Goal: Use online tool/utility: Utilize a website feature to perform a specific function

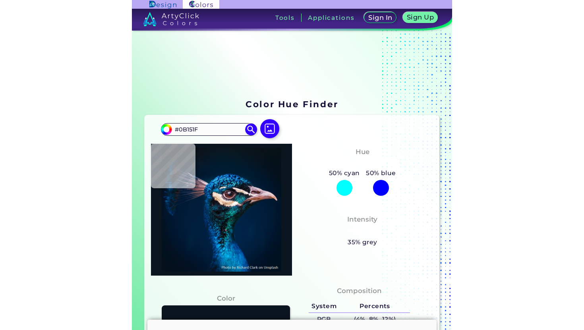
scroll to position [58, 0]
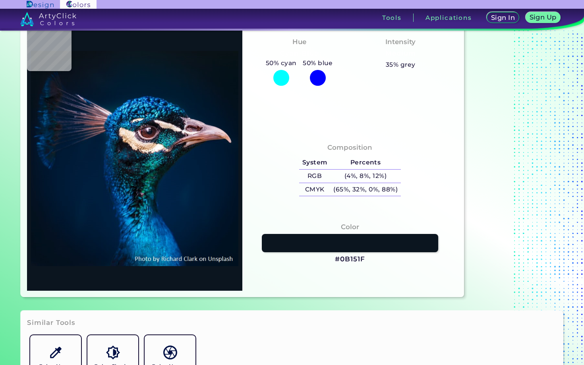
type input "#2dbee0"
type input "#2DBEE0"
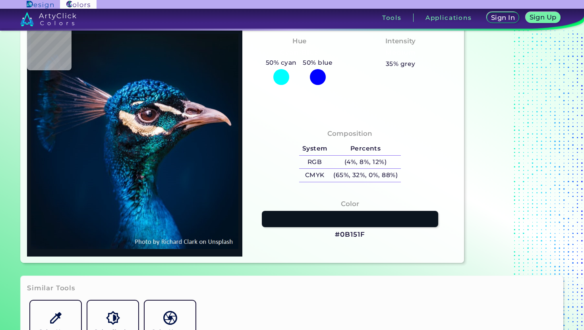
type input "#49b0d0"
type input "#49B0D0"
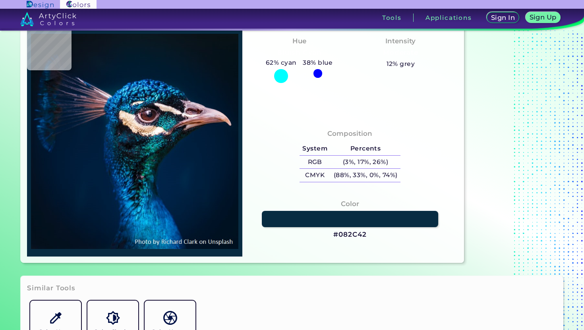
type input "#082c42"
type input "#082C42"
type input "#13161b"
type input "#13161B"
type input "#4a404a"
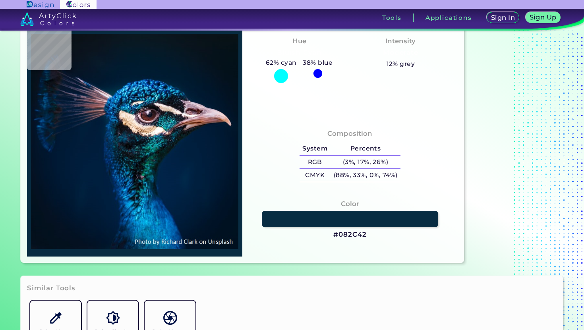
type input "#4A404A"
type input "#51cbd8"
type input "#51CBD8"
type input "#011e3e"
type input "#011E3E"
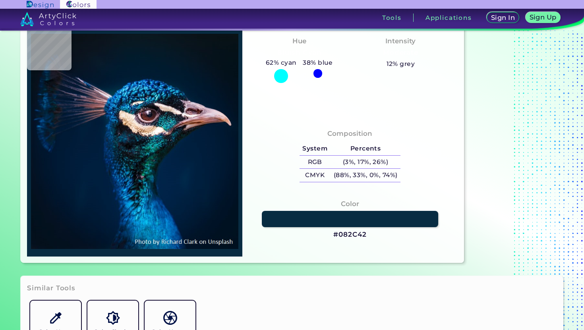
type input "#011c39"
type input "#011C39"
type input "#00152a"
type input "#00152A"
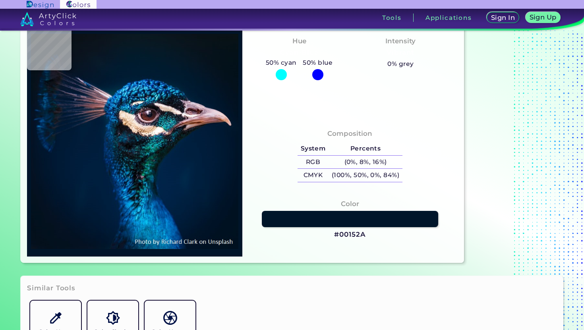
scroll to position [0, 0]
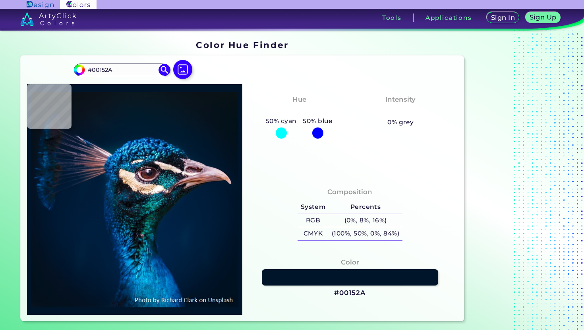
type input "#041121"
type input "#00162b"
type input "#00162B"
type input "#001b30"
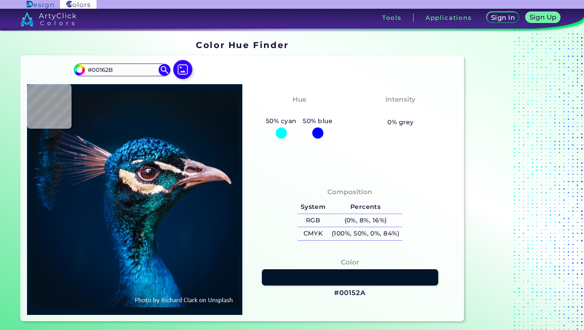
type input "#001B30"
type input "#001b31"
type input "#001B31"
type input "#001a31"
type input "#001A31"
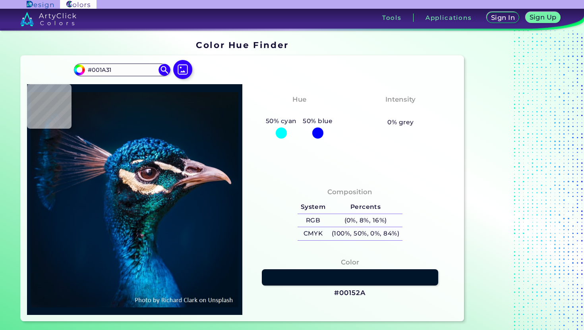
type input "#011b2c"
type input "#011B2C"
type input "#061927"
type input "#09181f"
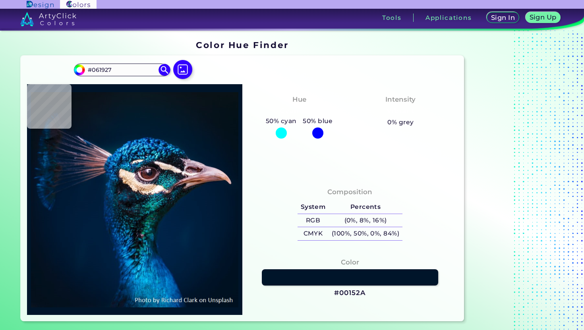
type input "#09181F"
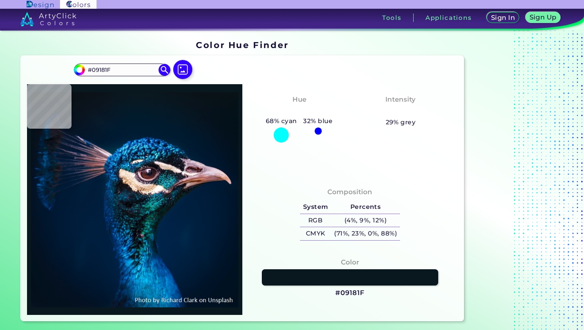
type input "#000000"
type input "#071925"
type input "#04192a"
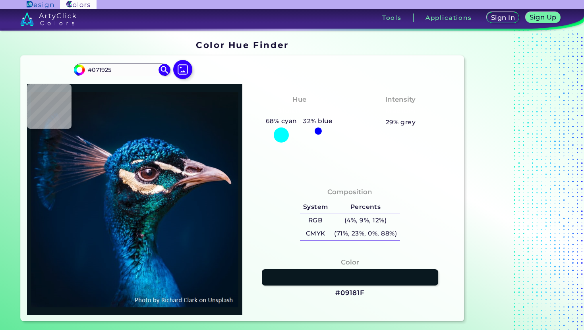
type input "#04192A"
type input "#001b30"
type input "#001B30"
type input "#001d37"
type input "#001D37"
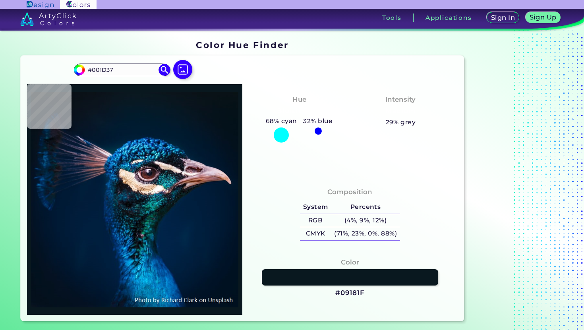
type input "#013040"
type input "#1580cb"
type input "#1580CB"
type input "#093965"
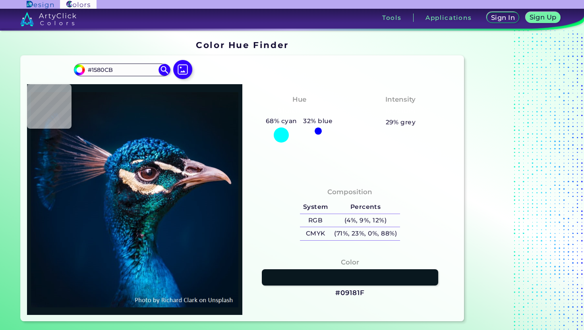
type input "#093965"
type input "#024f8e"
type input "#024F8E"
type input "#104582"
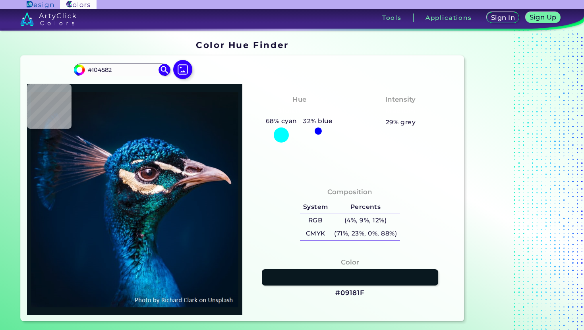
type input "#063660"
type input "#002f58"
type input "#002F58"
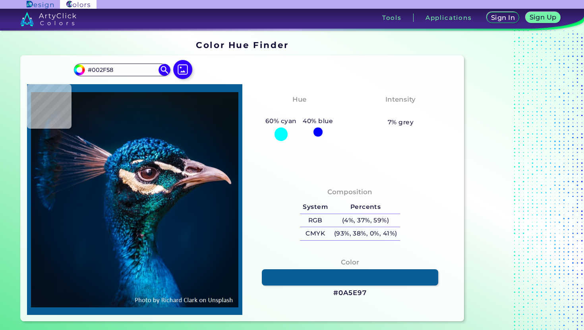
type input "#0a5e97"
type input "#0A5E97"
type input "#054a81"
type input "#054A81"
type input "#00386a"
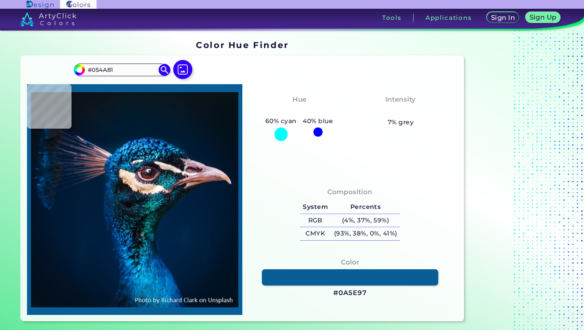
type input "#00386A"
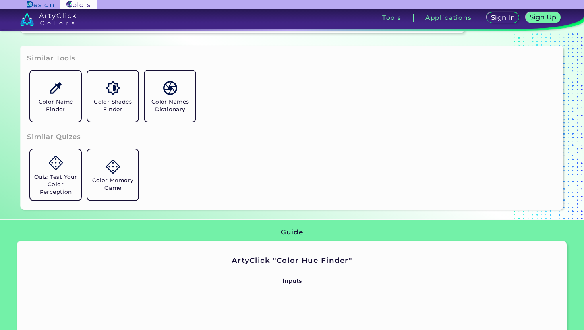
scroll to position [285, 0]
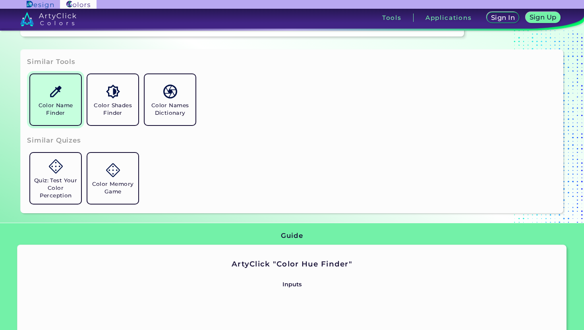
click at [75, 97] on link "Color Name Finder" at bounding box center [55, 99] width 57 height 57
